Goal: Obtain resource: Download file/media

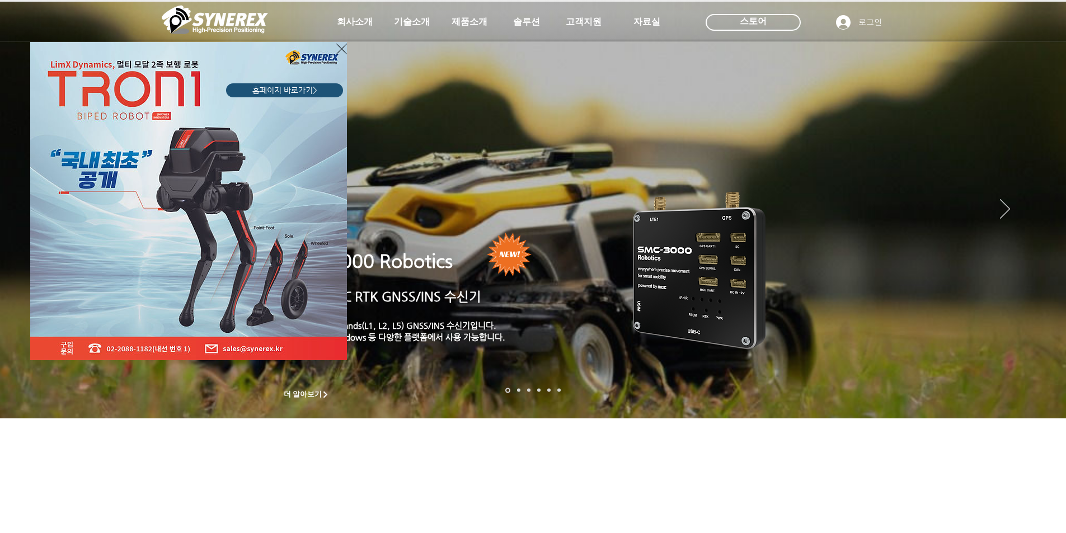
click at [516, 24] on div "LimX Dinamics" at bounding box center [533, 266] width 1066 height 533
click at [467, 22] on div "LimX Dinamics" at bounding box center [533, 266] width 1066 height 533
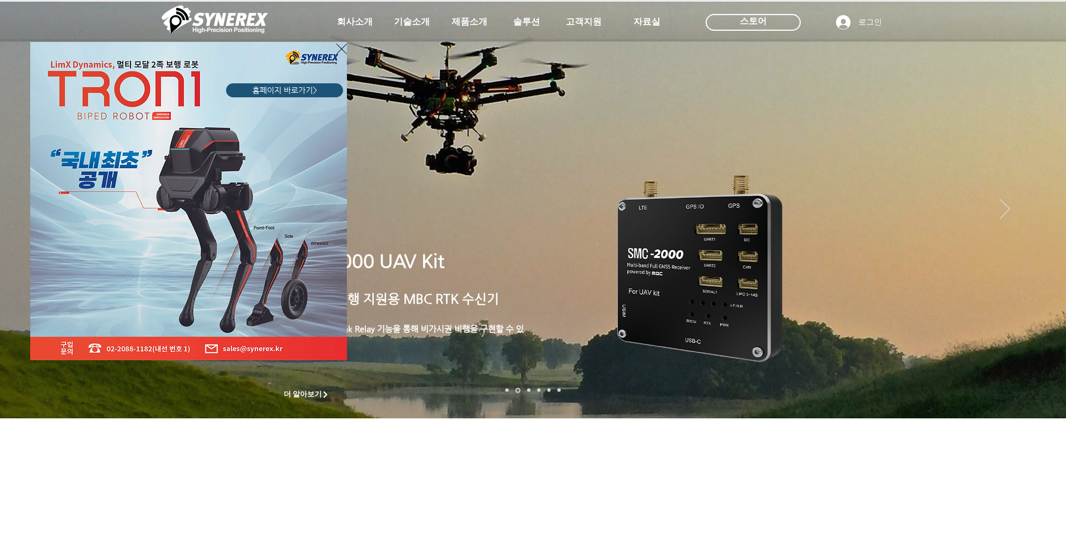
click at [342, 48] on icon "사이트로 돌아가기" at bounding box center [341, 49] width 11 height 11
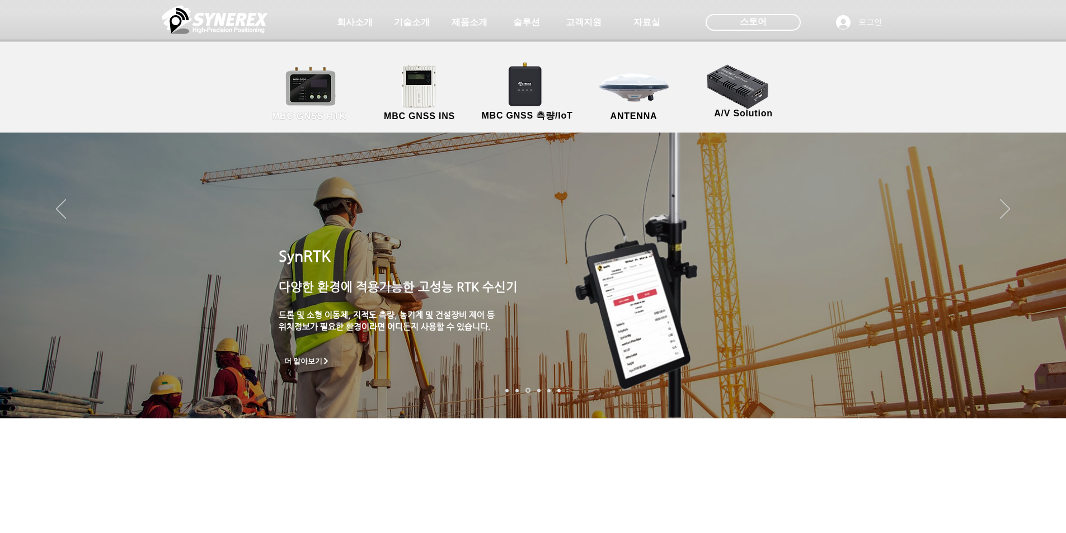
click at [311, 92] on link "MBC GNSS RTK" at bounding box center [309, 93] width 101 height 59
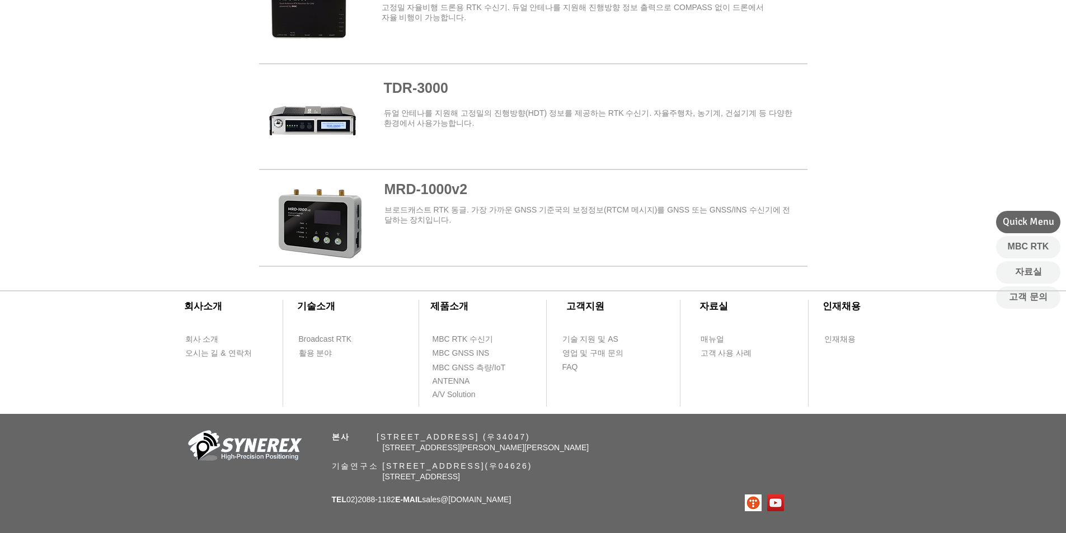
scroll to position [1343, 0]
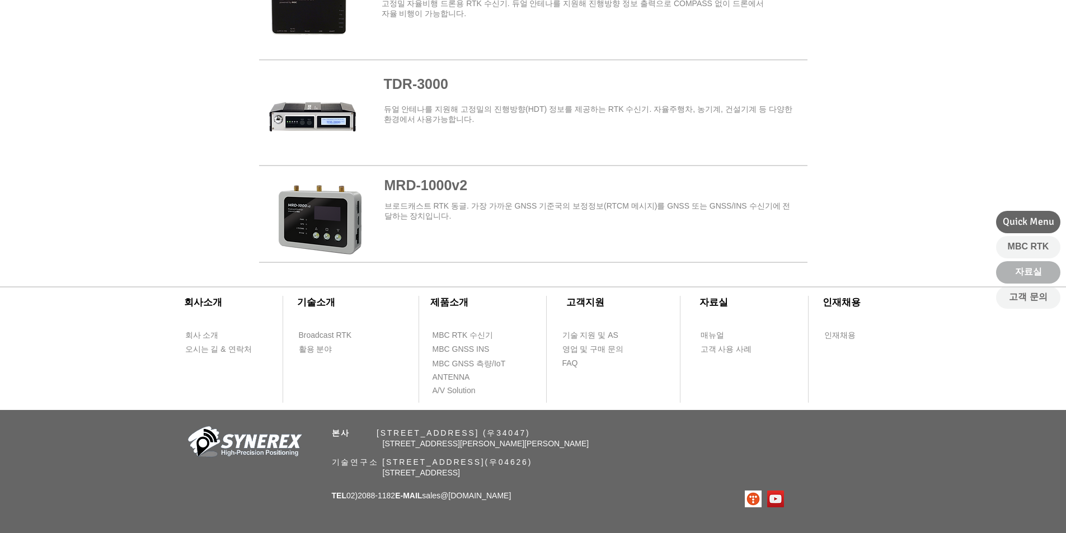
click at [1027, 267] on span "자료실" at bounding box center [1028, 272] width 27 height 12
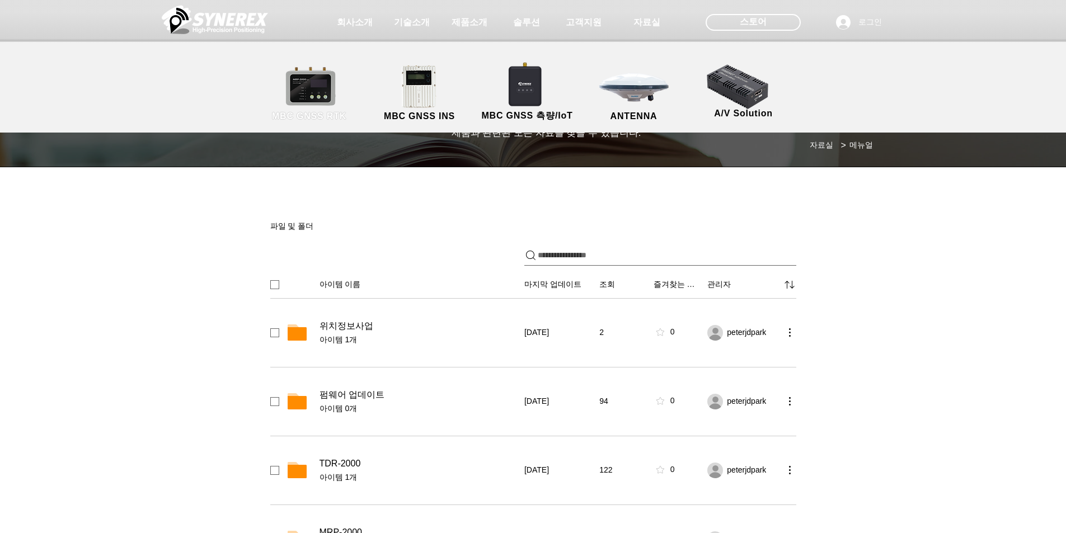
click at [308, 97] on link "MBC GNSS RTK" at bounding box center [309, 93] width 101 height 59
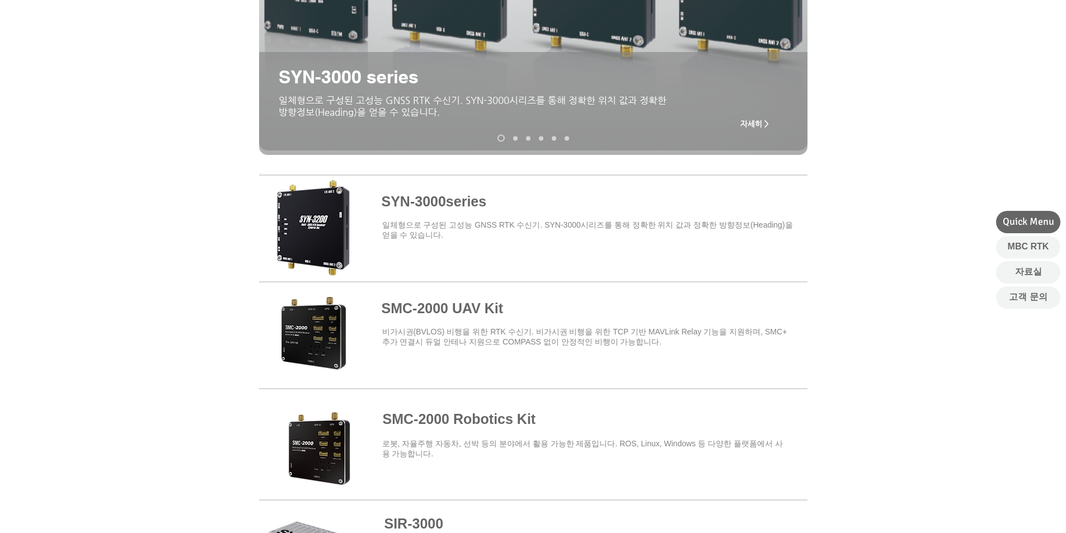
scroll to position [224, 0]
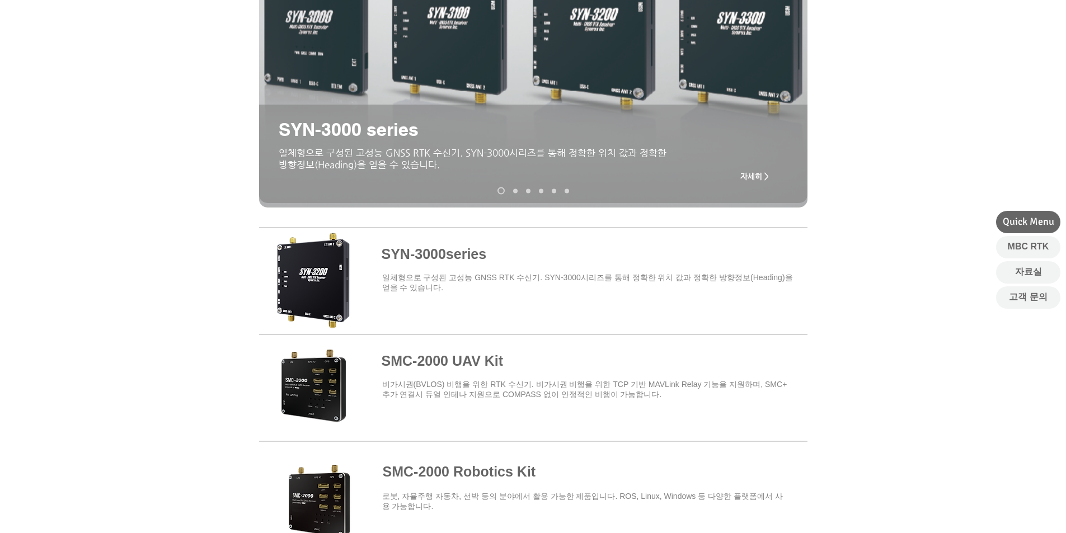
click at [433, 253] on span at bounding box center [533, 279] width 548 height 98
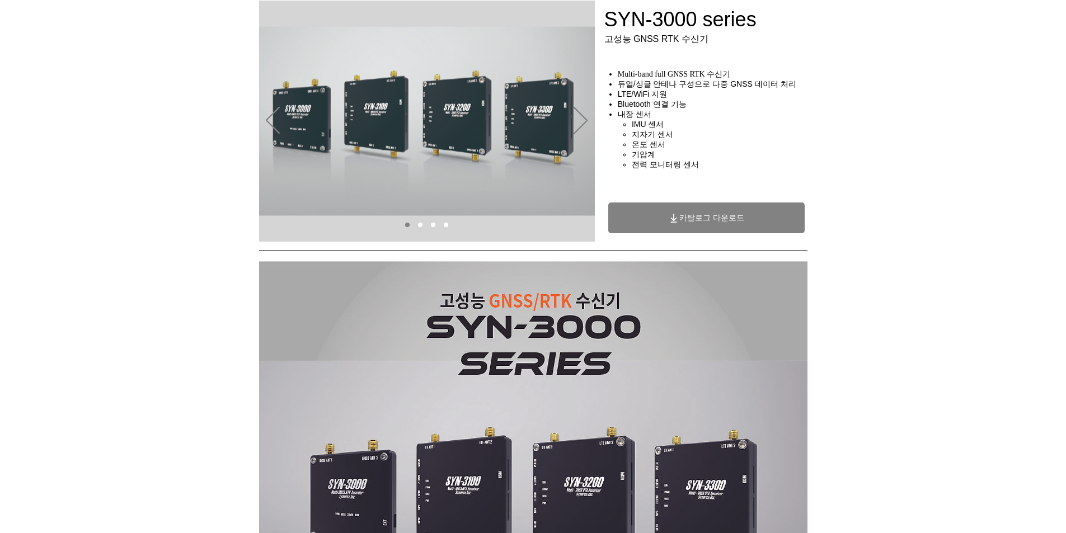
scroll to position [54, 0]
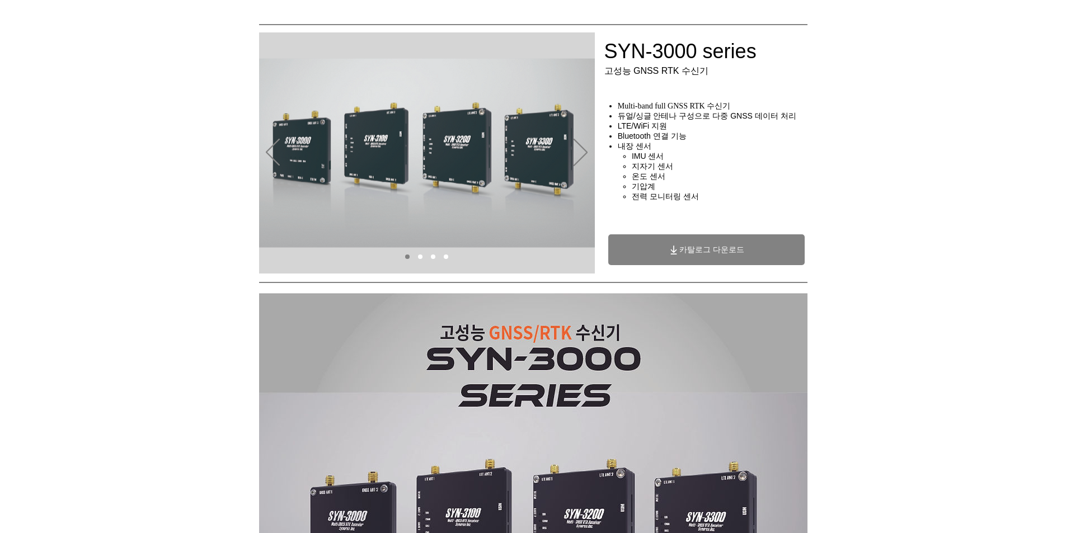
click at [711, 255] on span "카탈로그 다운로드" at bounding box center [711, 250] width 65 height 10
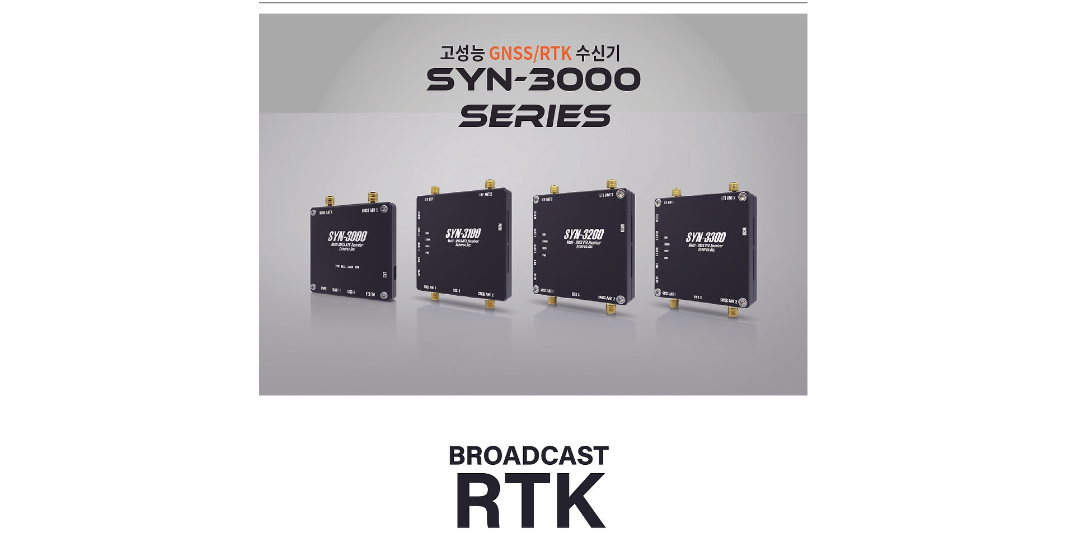
scroll to position [0, 0]
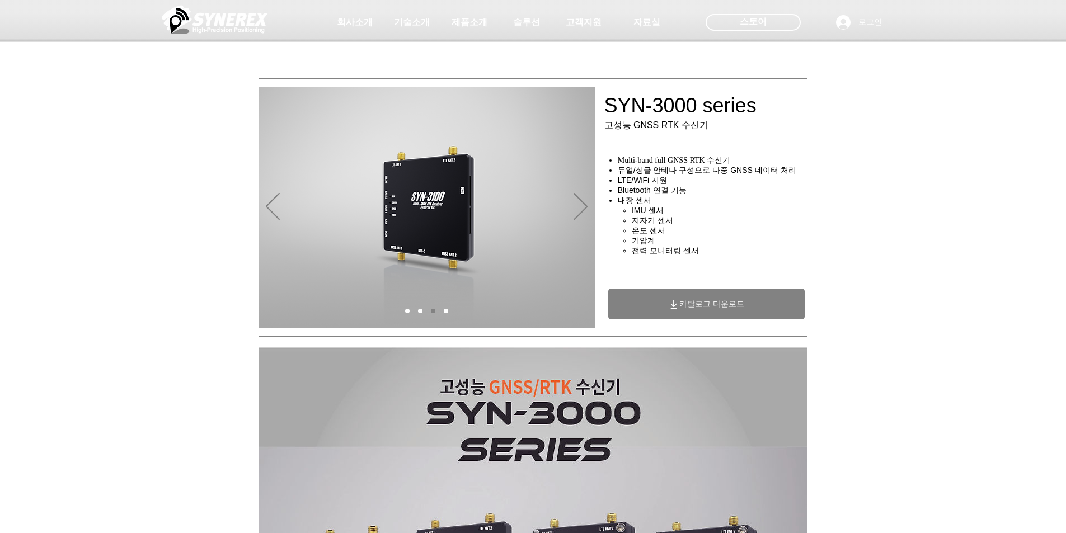
click at [727, 120] on div at bounding box center [533, 83] width 1066 height 166
click at [115, 128] on div at bounding box center [533, 83] width 1066 height 166
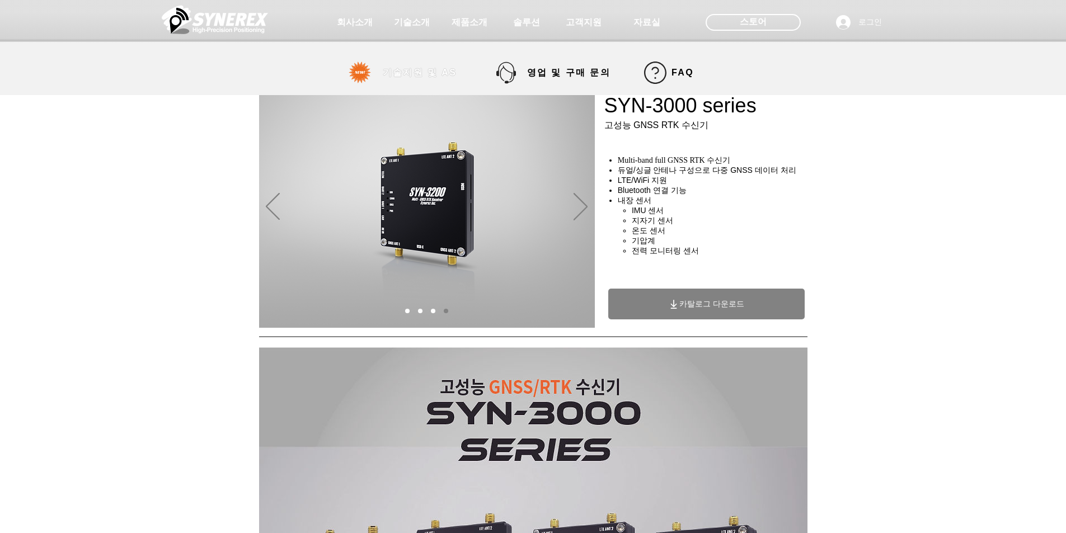
click at [410, 73] on span "기술지원 및 AS" at bounding box center [420, 73] width 74 height 12
select select "******"
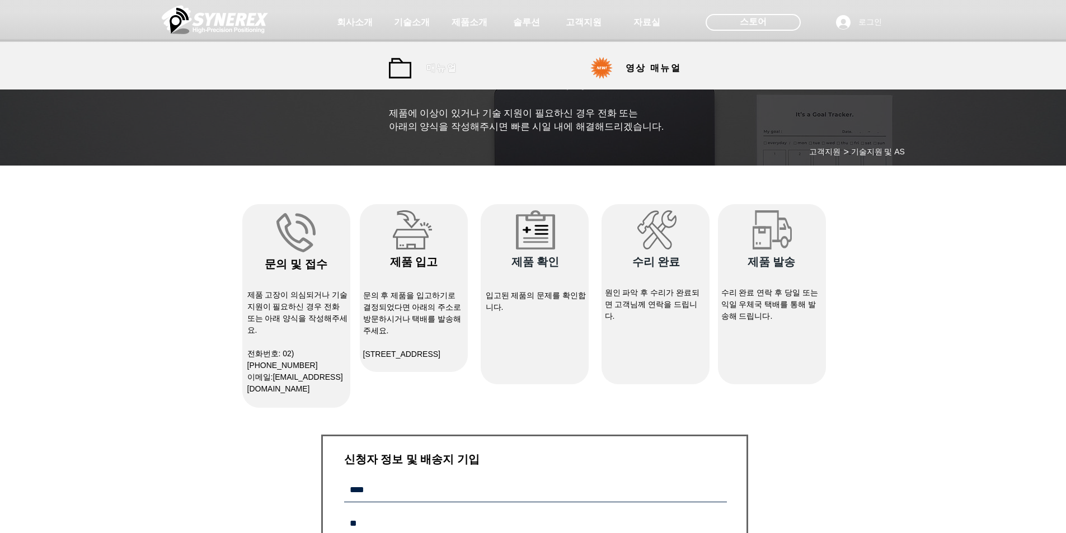
click at [439, 67] on span "매뉴얼" at bounding box center [441, 69] width 31 height 12
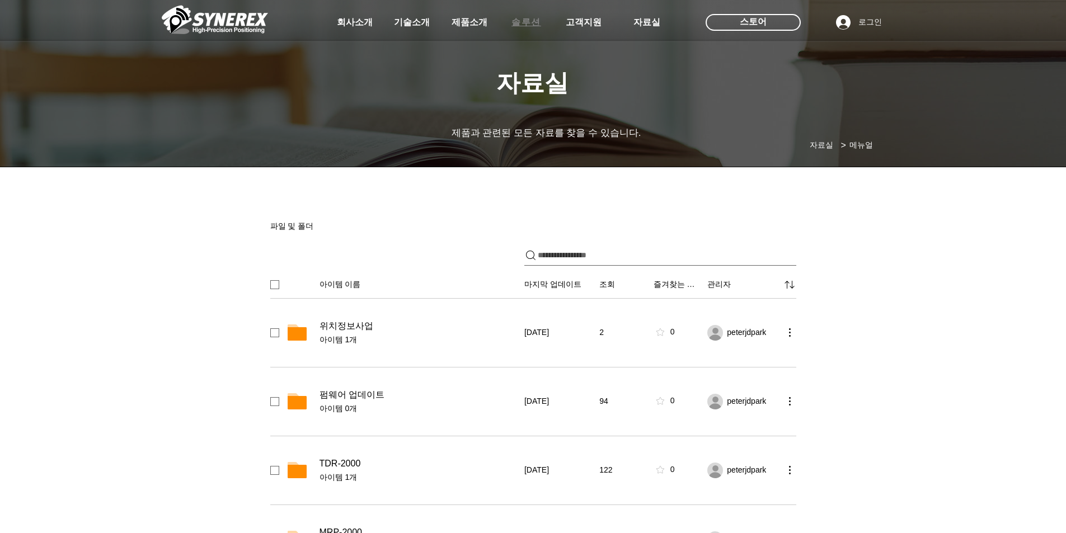
click at [530, 25] on span "솔루션" at bounding box center [526, 23] width 30 height 12
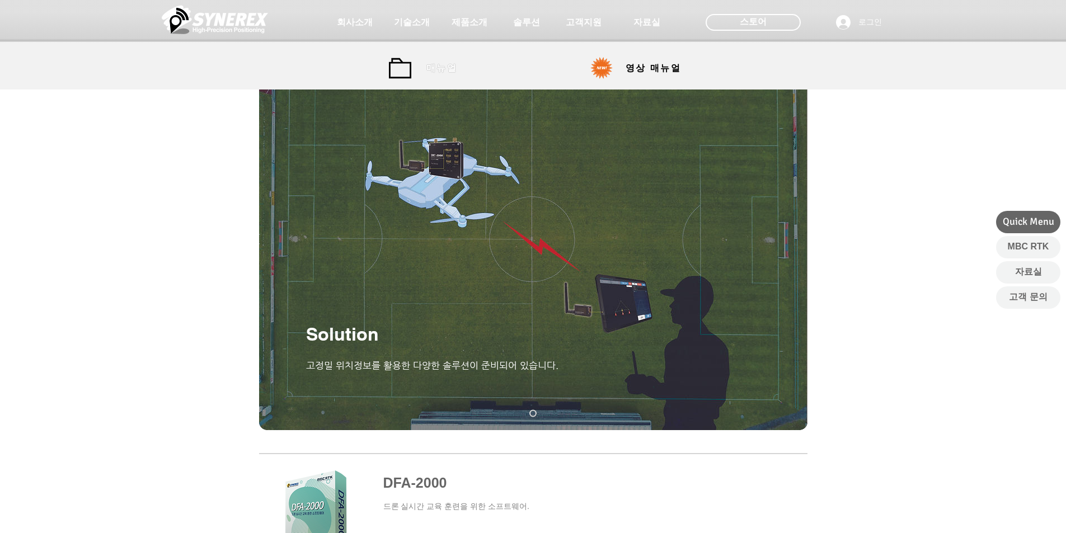
click at [437, 67] on span "매뉴얼" at bounding box center [441, 69] width 31 height 12
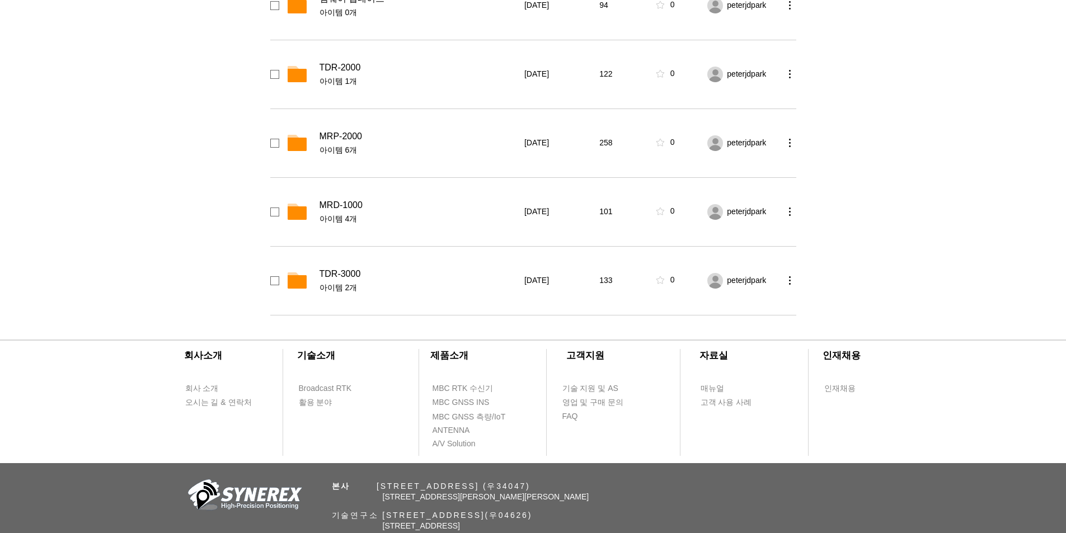
scroll to position [448, 0]
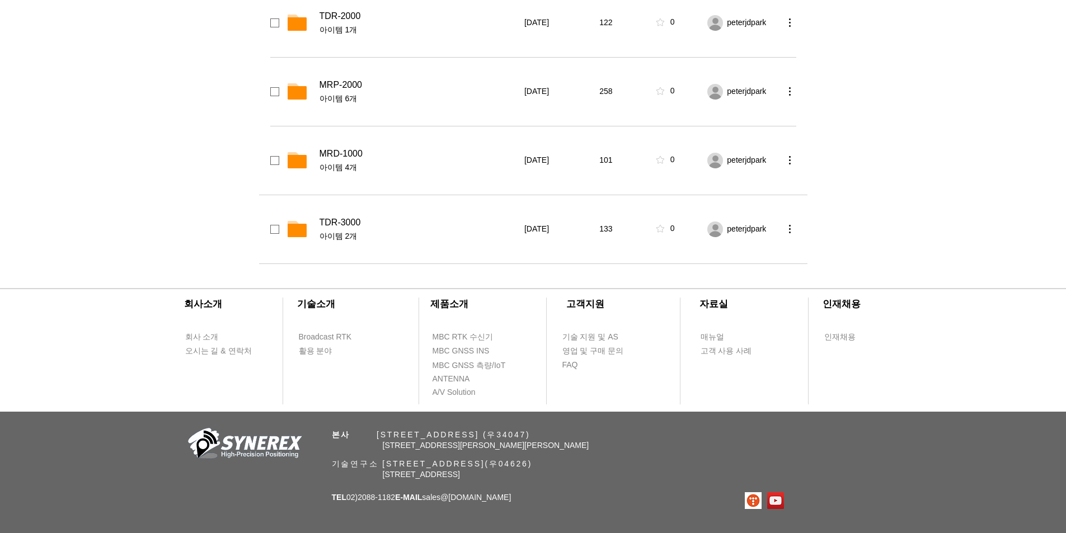
click at [340, 223] on span "TDR-3000" at bounding box center [340, 222] width 41 height 11
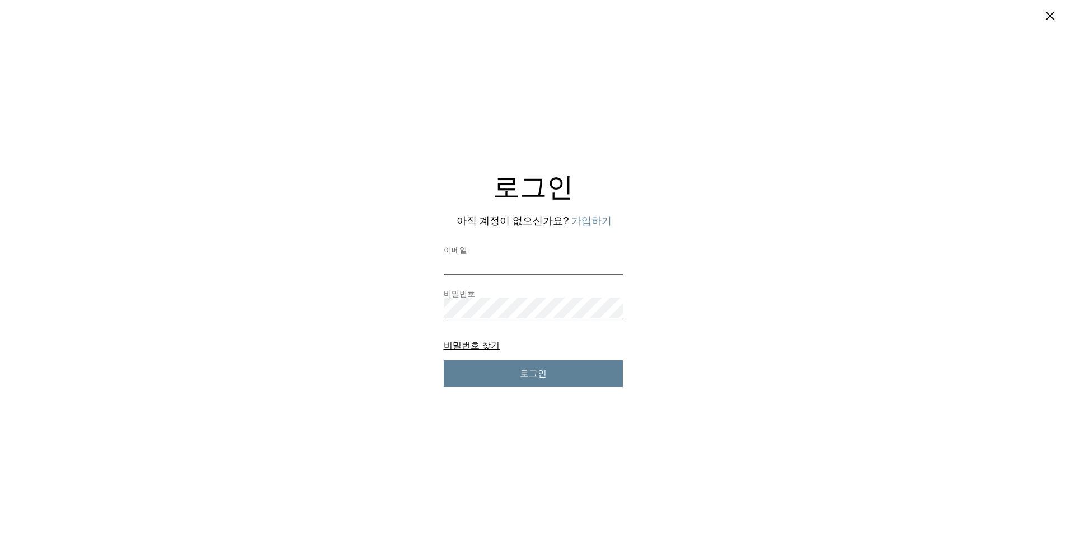
click at [745, 106] on div "로그인 아직 계정이 없으신가요? 가입하기 이메일 비밀번호 비밀번호 찾기 비밀번호 찾기 로그인" at bounding box center [533, 266] width 1066 height 533
